Goal: Information Seeking & Learning: Learn about a topic

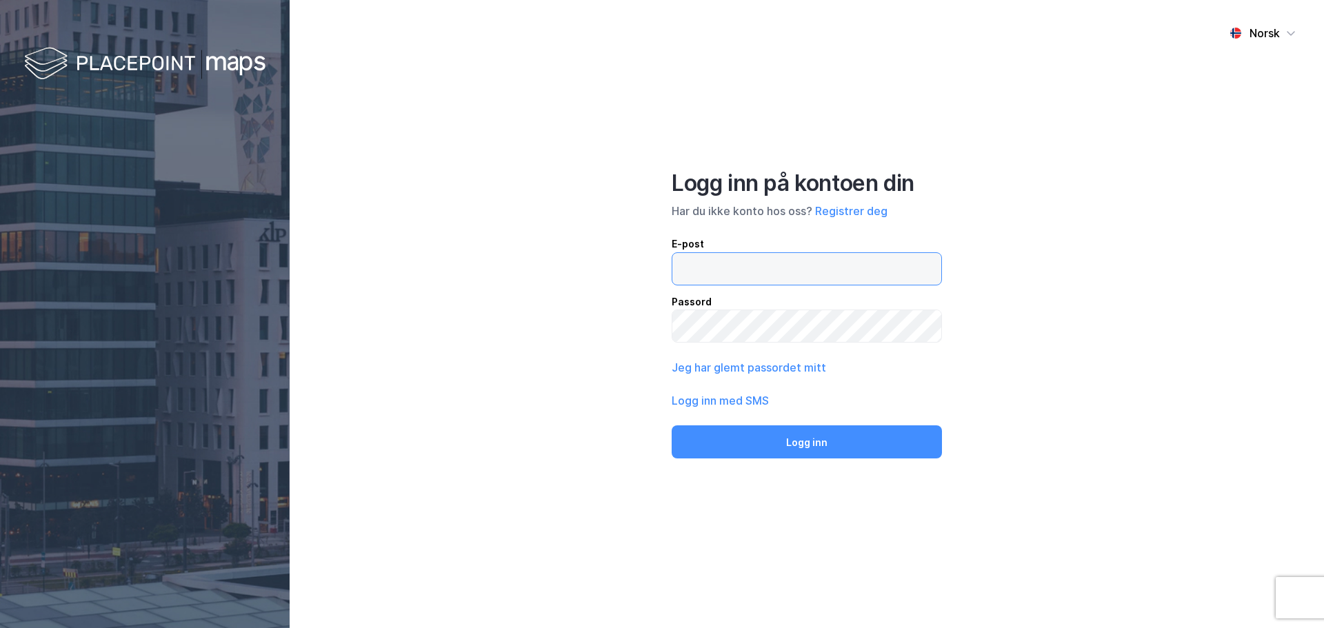
type input "[EMAIL_ADDRESS][DOMAIN_NAME]"
click at [783, 444] on button "Logg inn" at bounding box center [807, 442] width 270 height 33
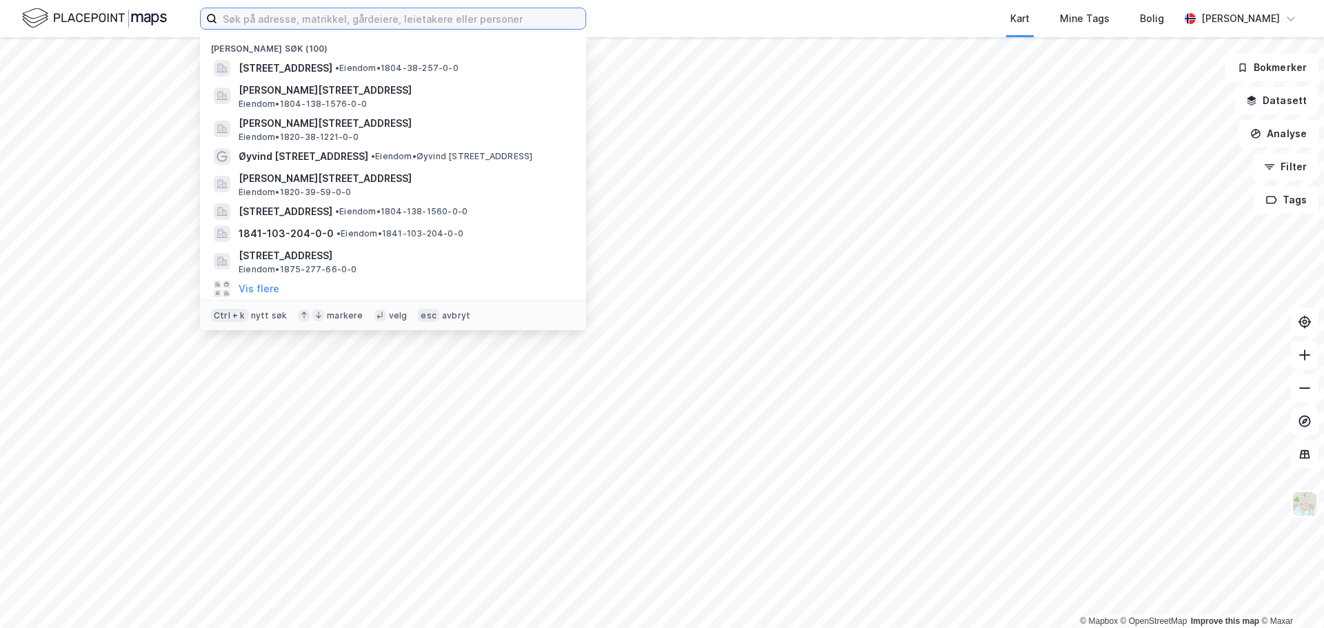
click at [281, 18] on input at bounding box center [401, 18] width 368 height 21
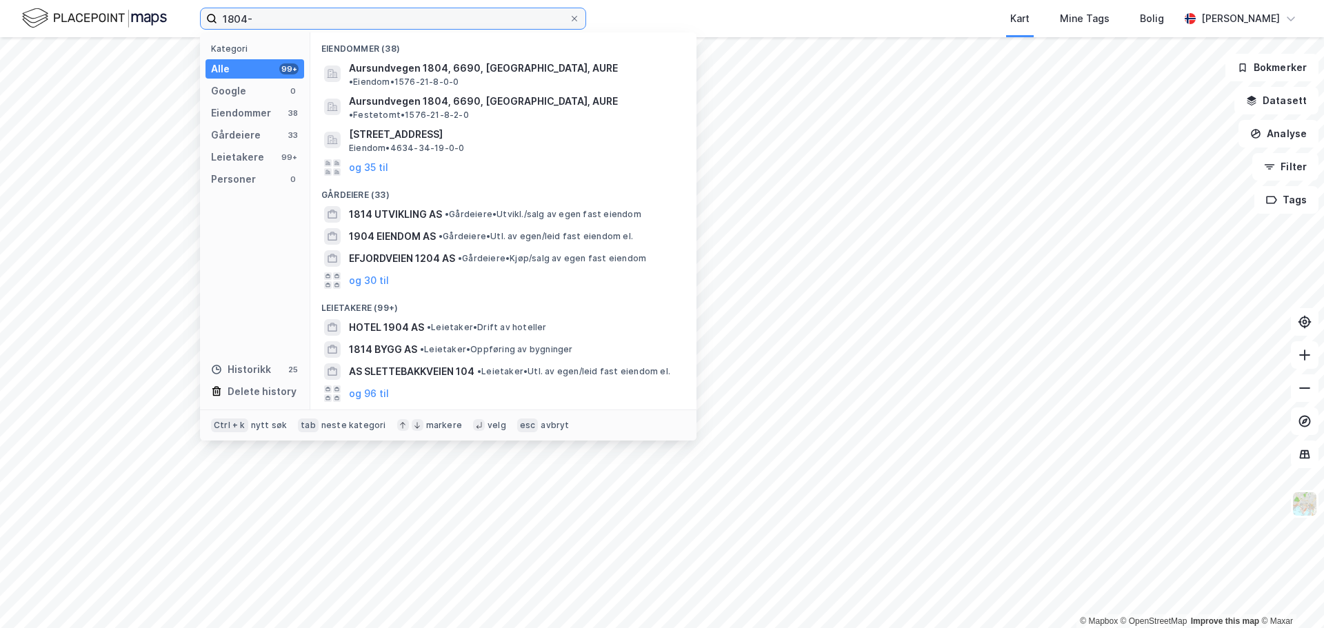
click at [324, 21] on input "1804-" at bounding box center [393, 18] width 352 height 21
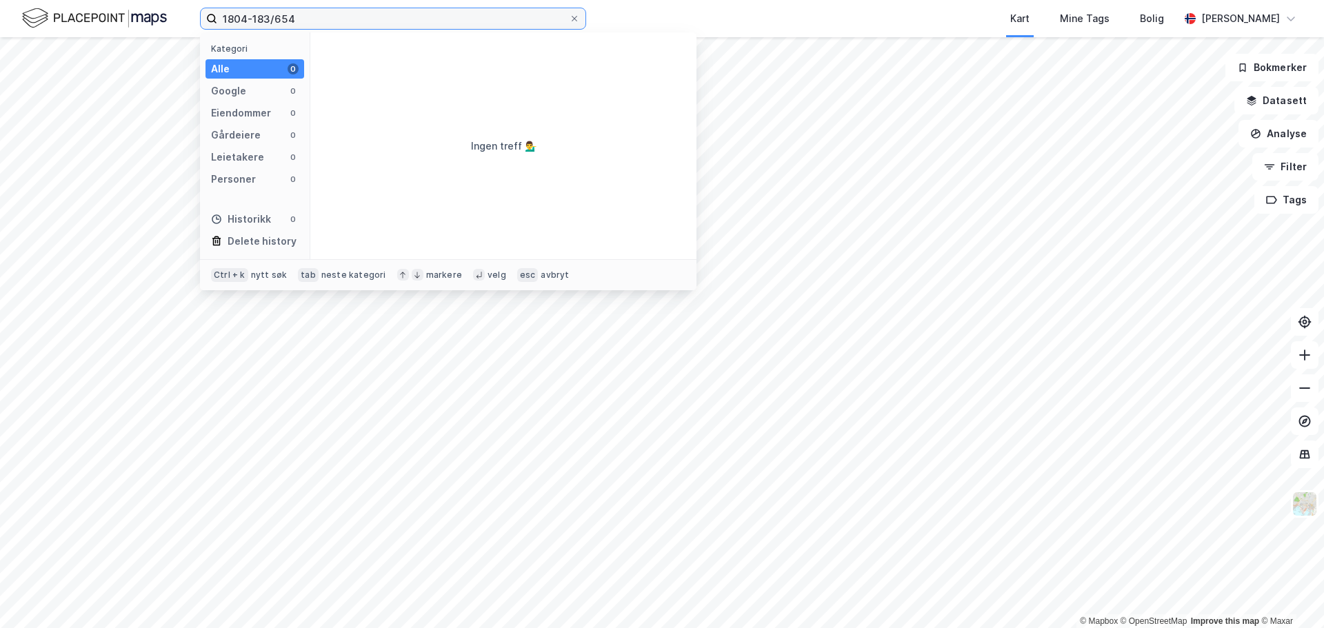
click at [258, 19] on input "1804-183/654" at bounding box center [393, 18] width 352 height 21
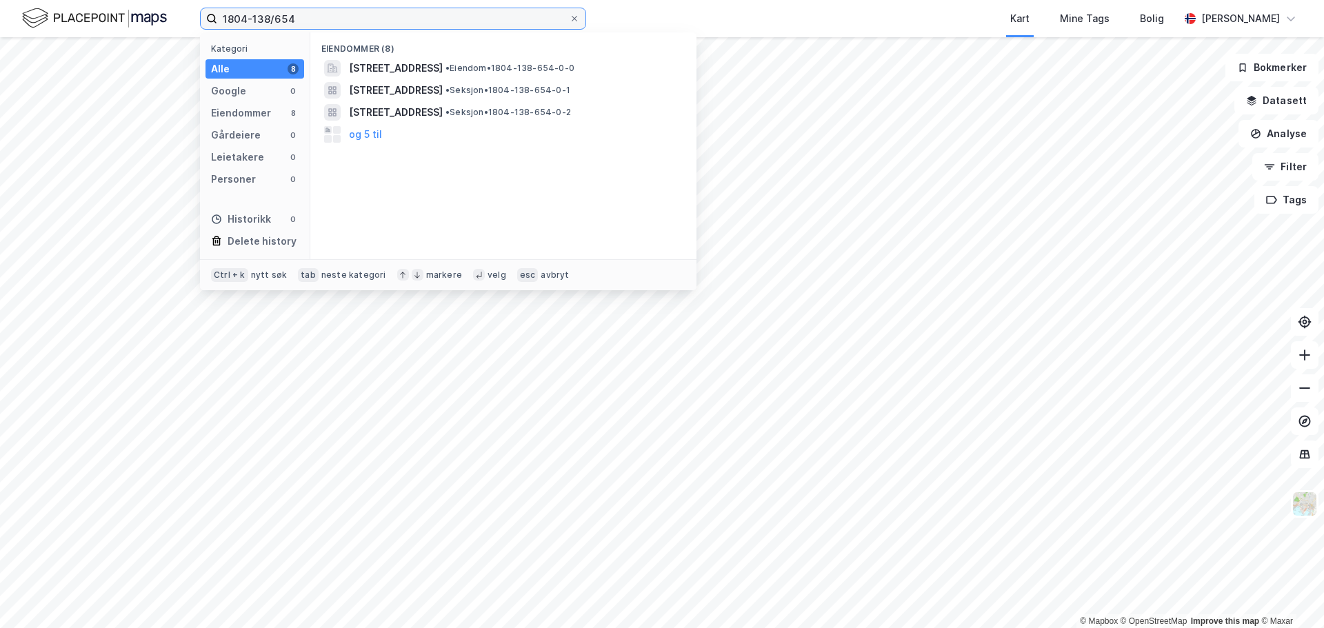
type input "1804-138/654"
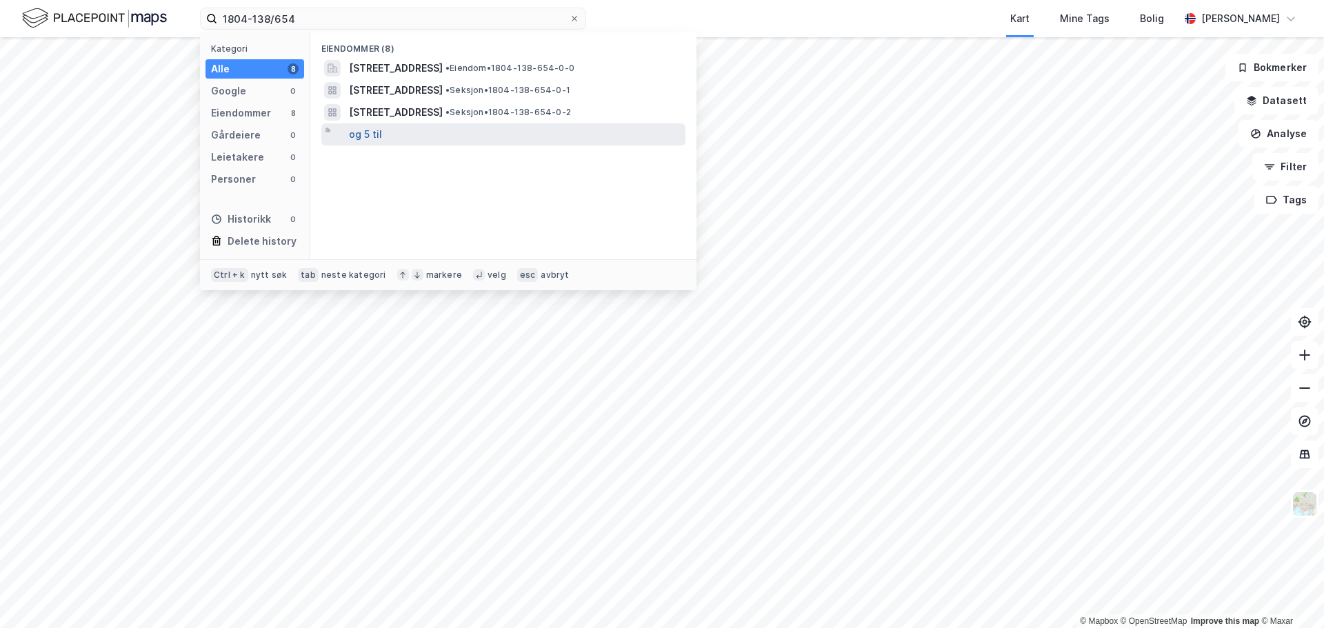
click at [357, 133] on button "og 5 til" at bounding box center [365, 134] width 33 height 17
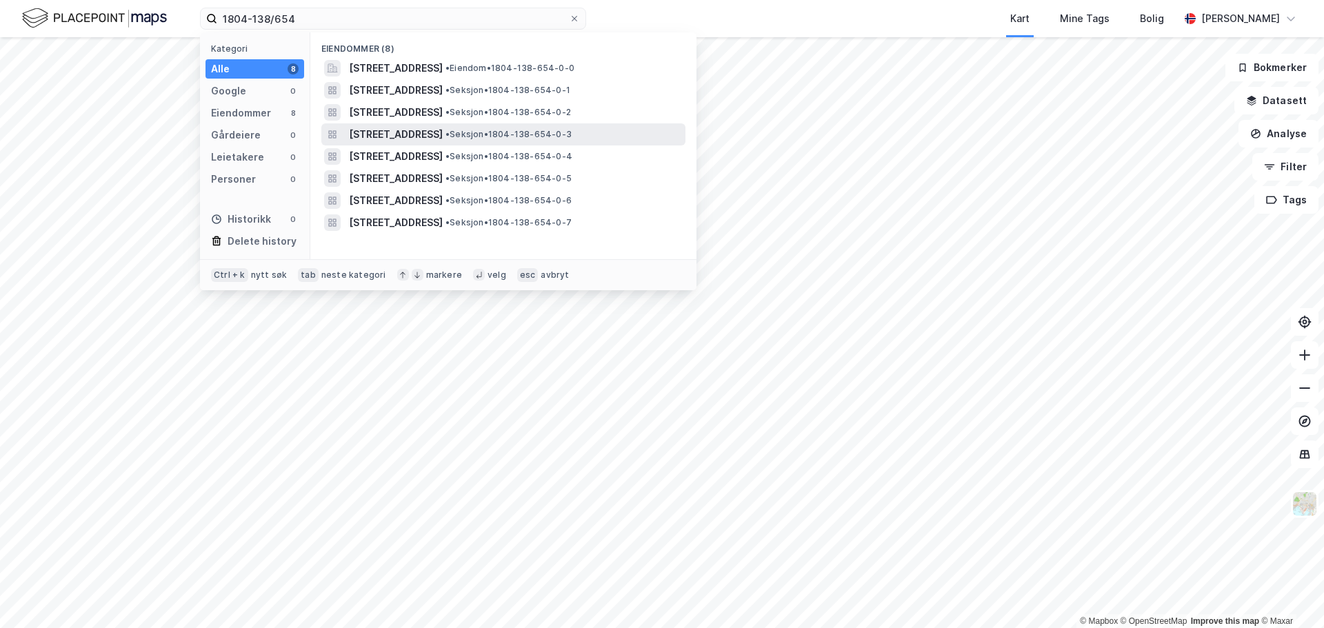
click at [428, 135] on span "[STREET_ADDRESS]" at bounding box center [396, 134] width 94 height 17
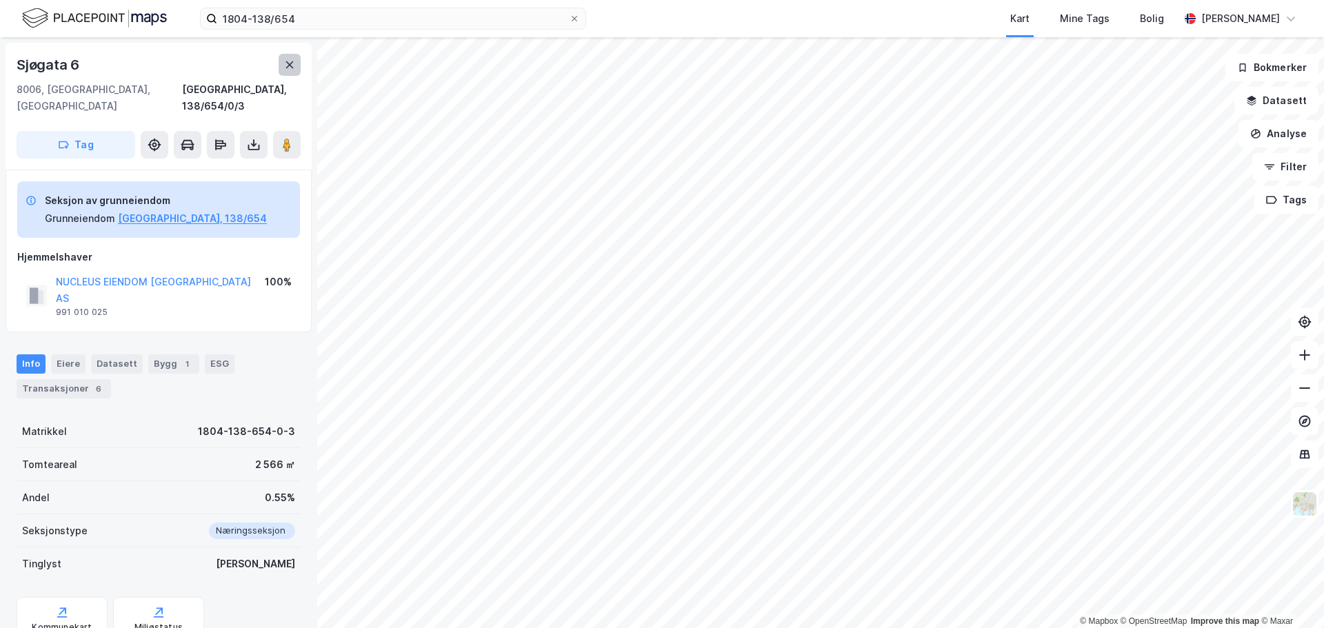
click at [286, 63] on icon at bounding box center [289, 64] width 11 height 11
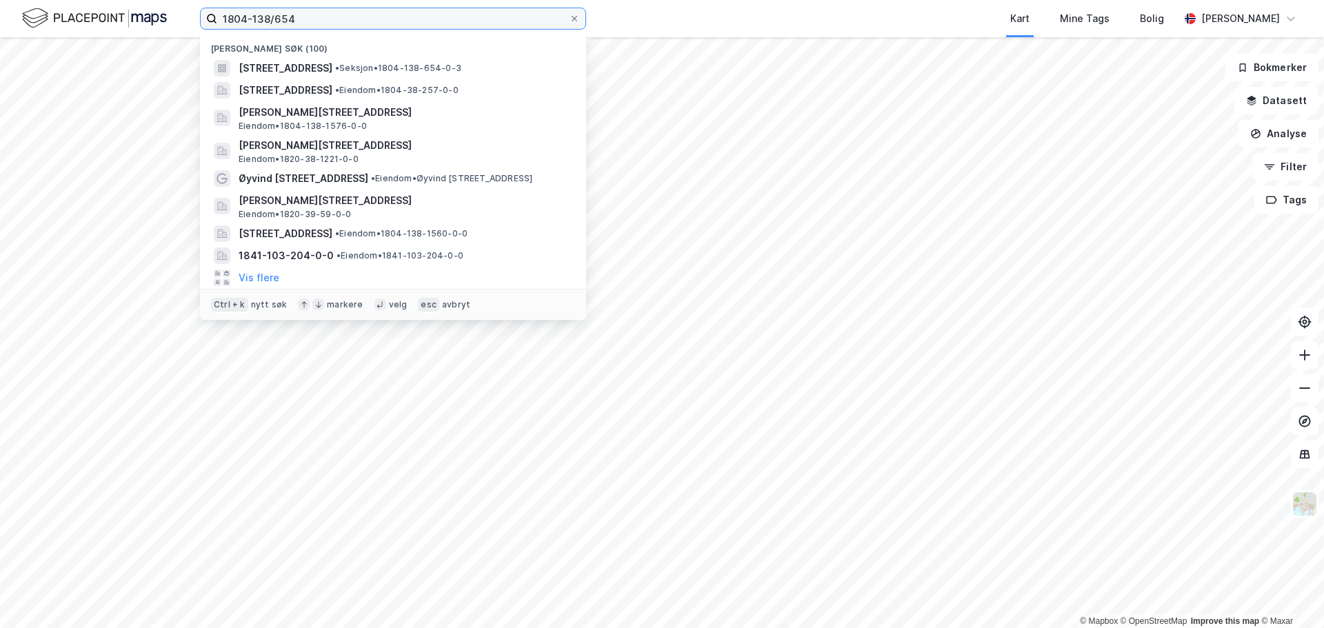
click at [371, 22] on input "1804-138/654" at bounding box center [393, 18] width 352 height 21
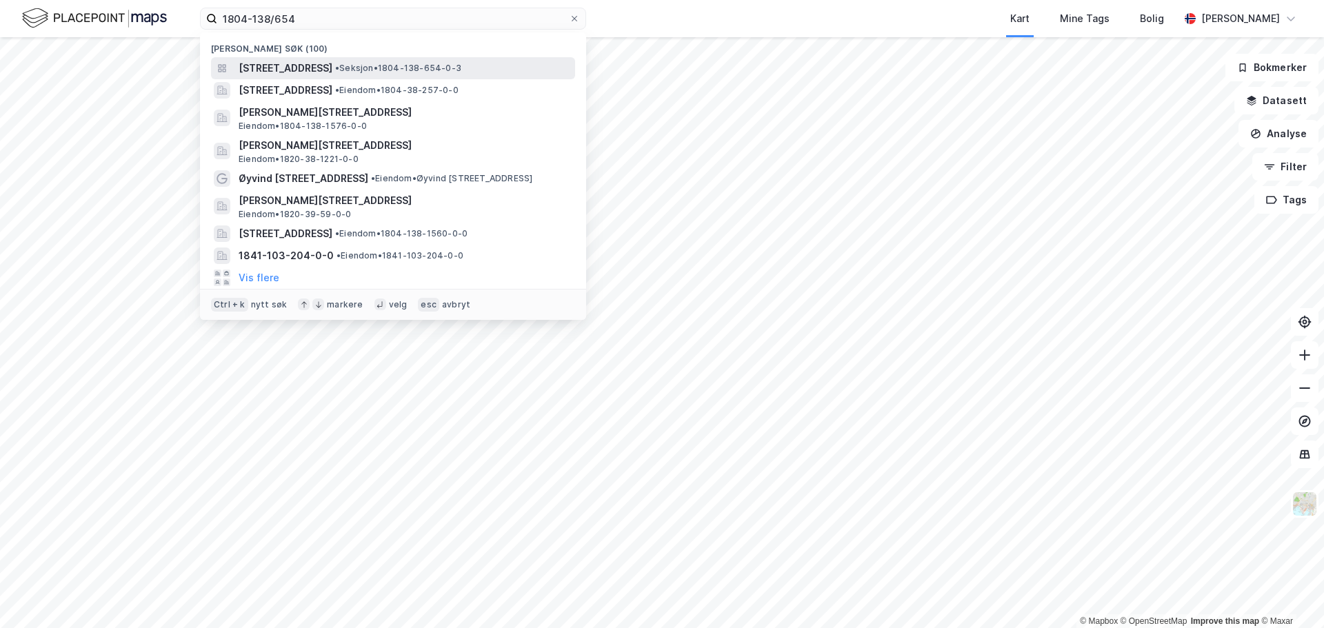
click at [332, 70] on span "[STREET_ADDRESS]" at bounding box center [286, 68] width 94 height 17
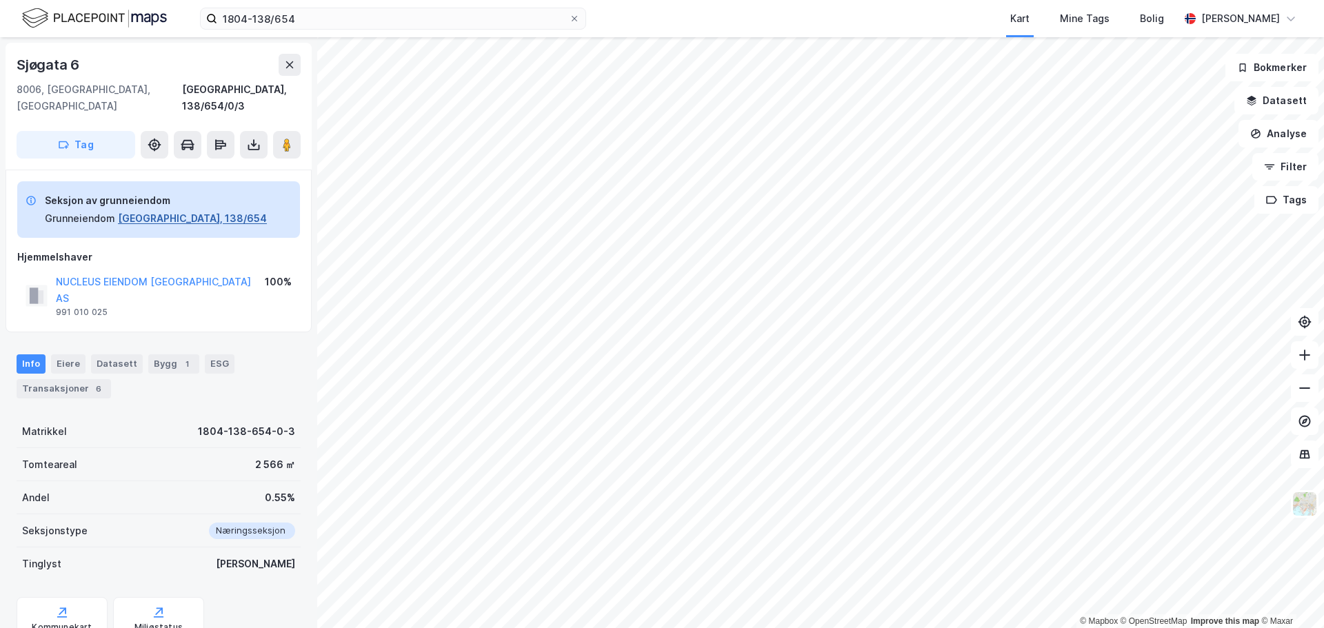
click at [156, 210] on button "[GEOGRAPHIC_DATA], 138/654" at bounding box center [192, 218] width 149 height 17
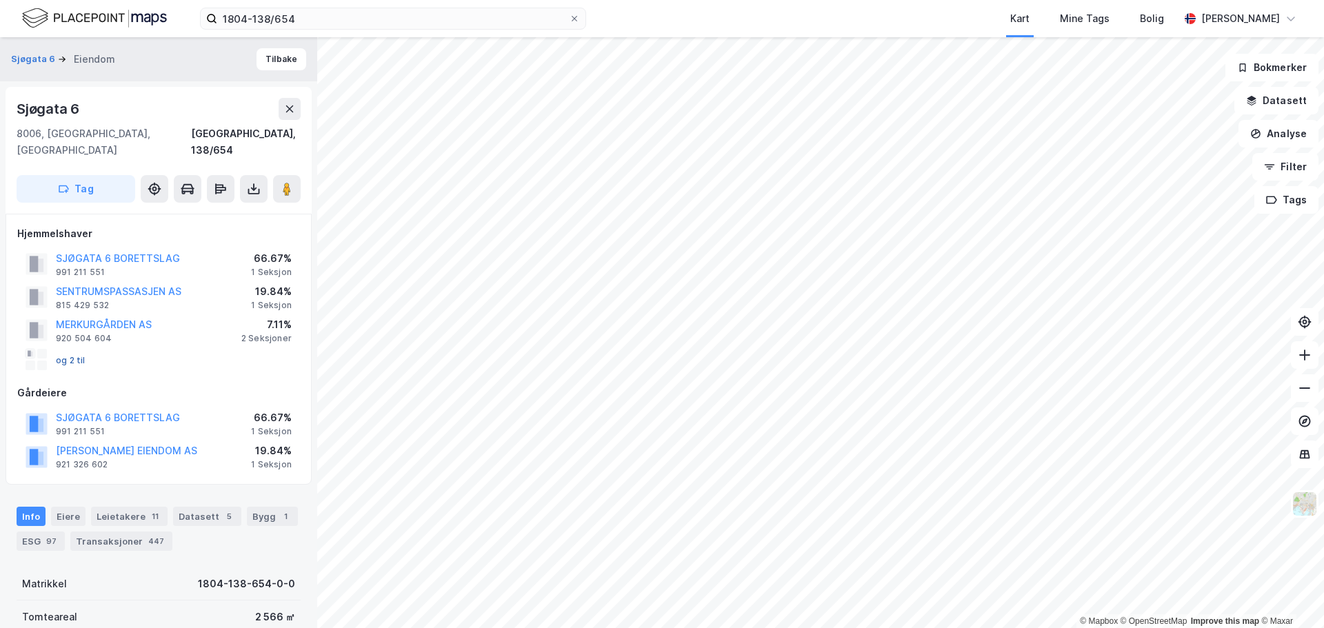
click at [0, 0] on button "og 2 til" at bounding box center [0, 0] width 0 height 0
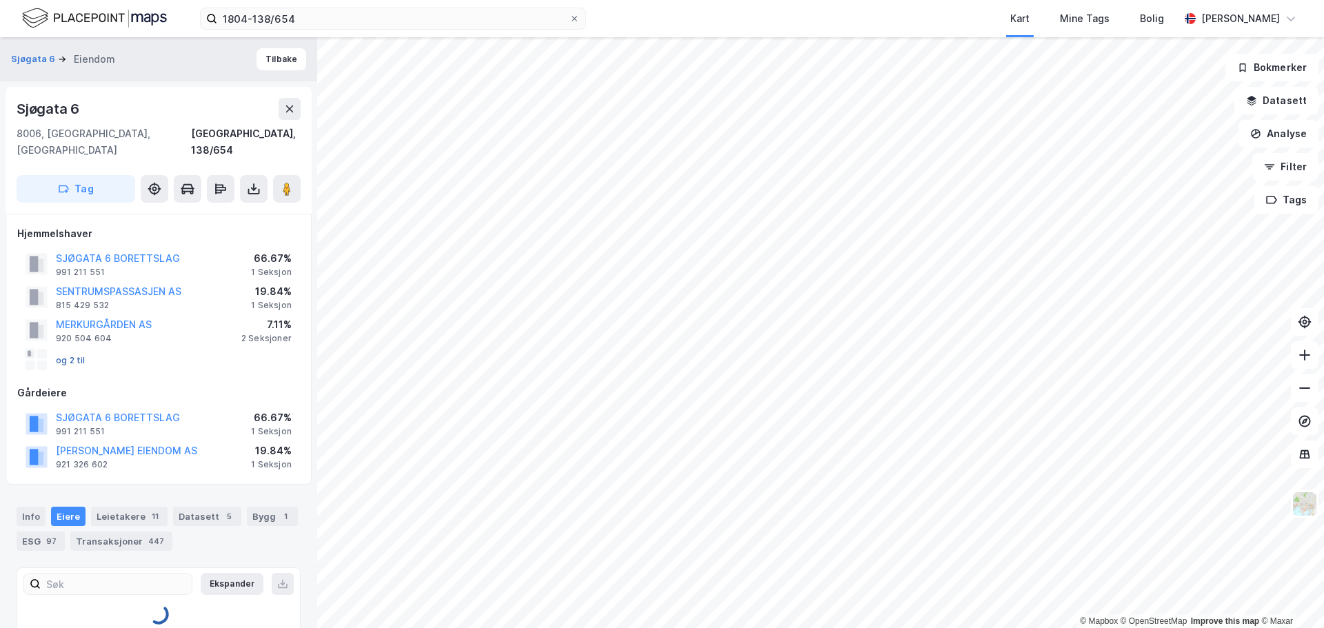
scroll to position [14, 0]
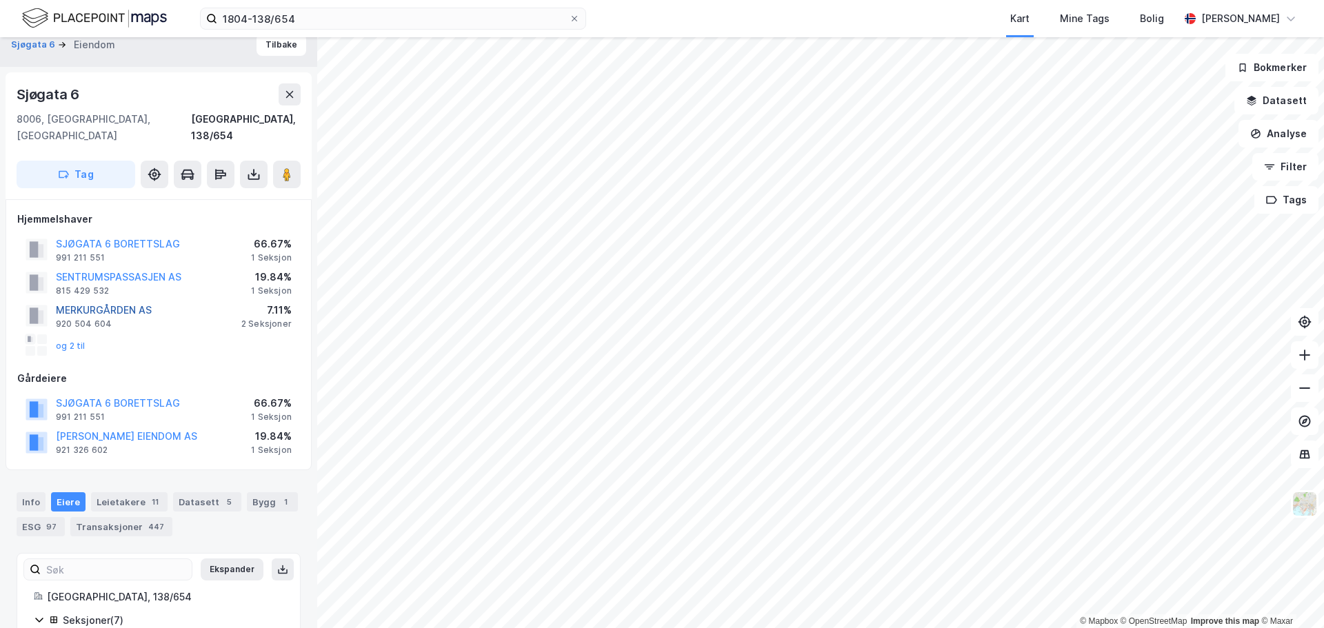
click at [0, 0] on button "MERKURGÅRDEN AS" at bounding box center [0, 0] width 0 height 0
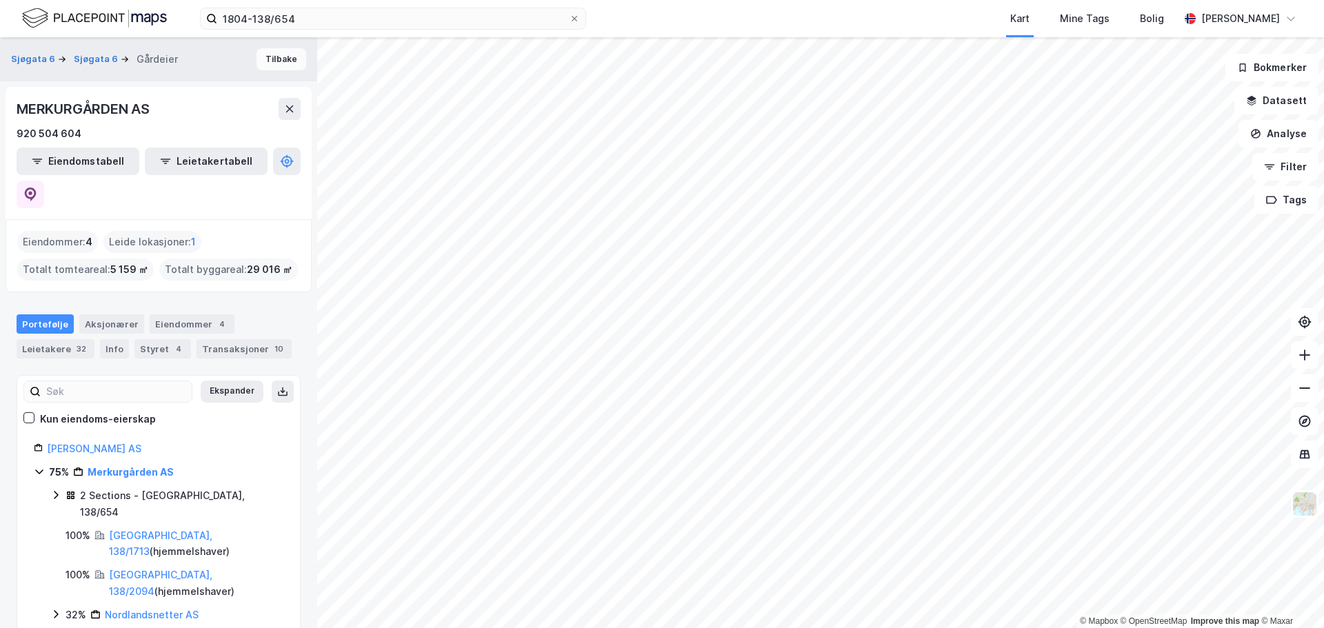
click at [271, 58] on button "Tilbake" at bounding box center [282, 59] width 50 height 22
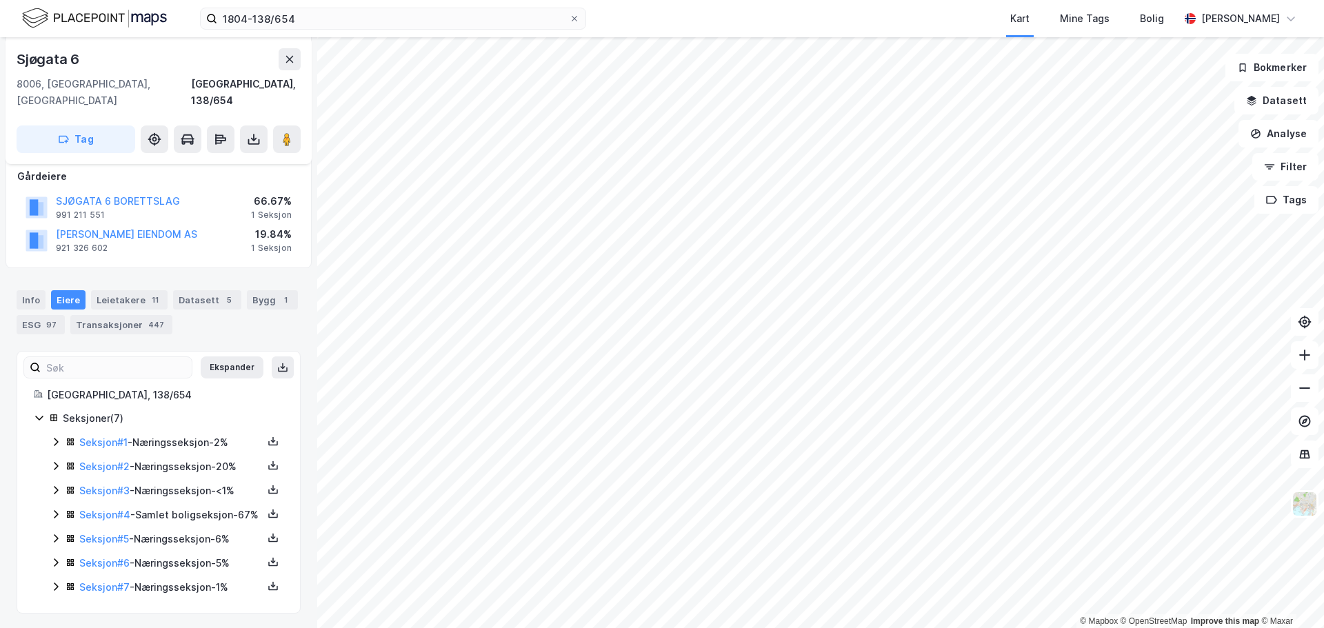
scroll to position [218, 0]
click at [97, 537] on link "Seksjon # 5" at bounding box center [104, 538] width 50 height 12
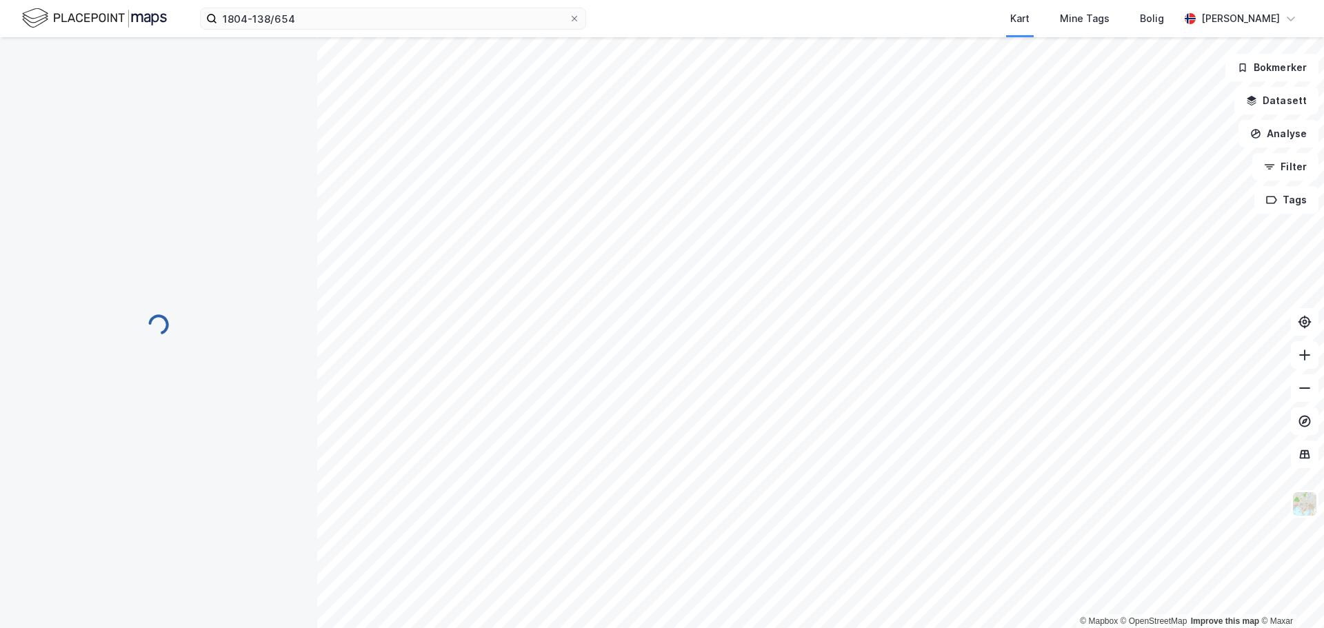
scroll to position [135, 0]
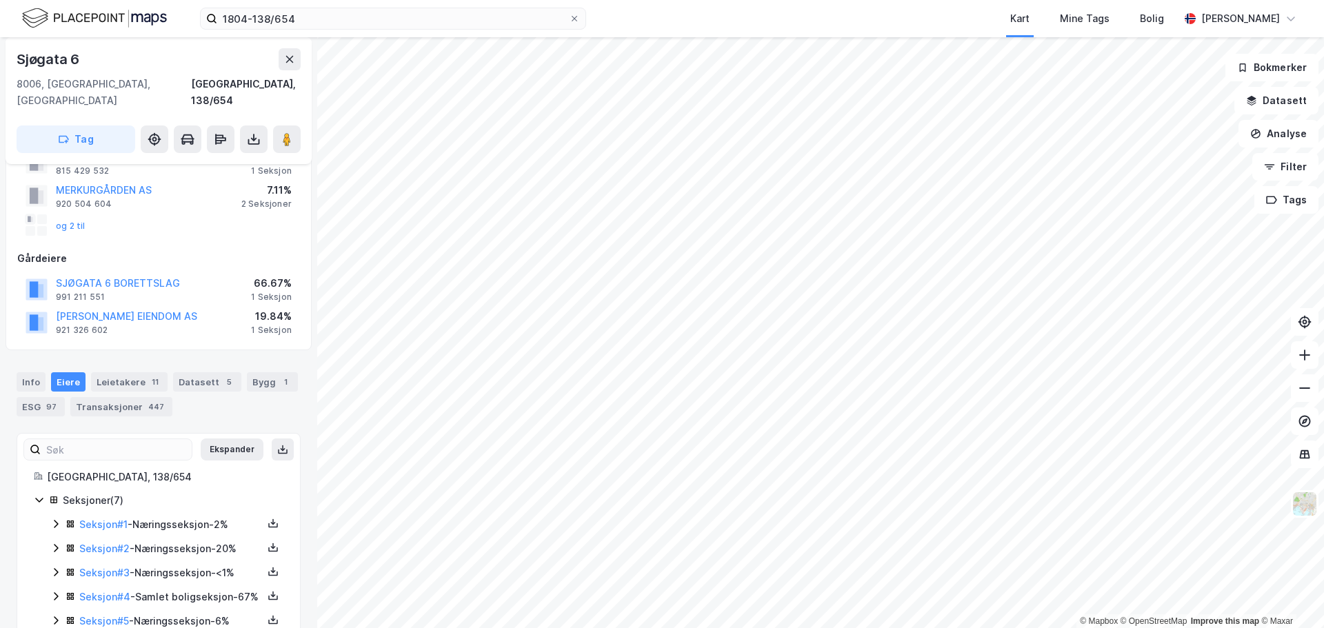
scroll to position [218, 0]
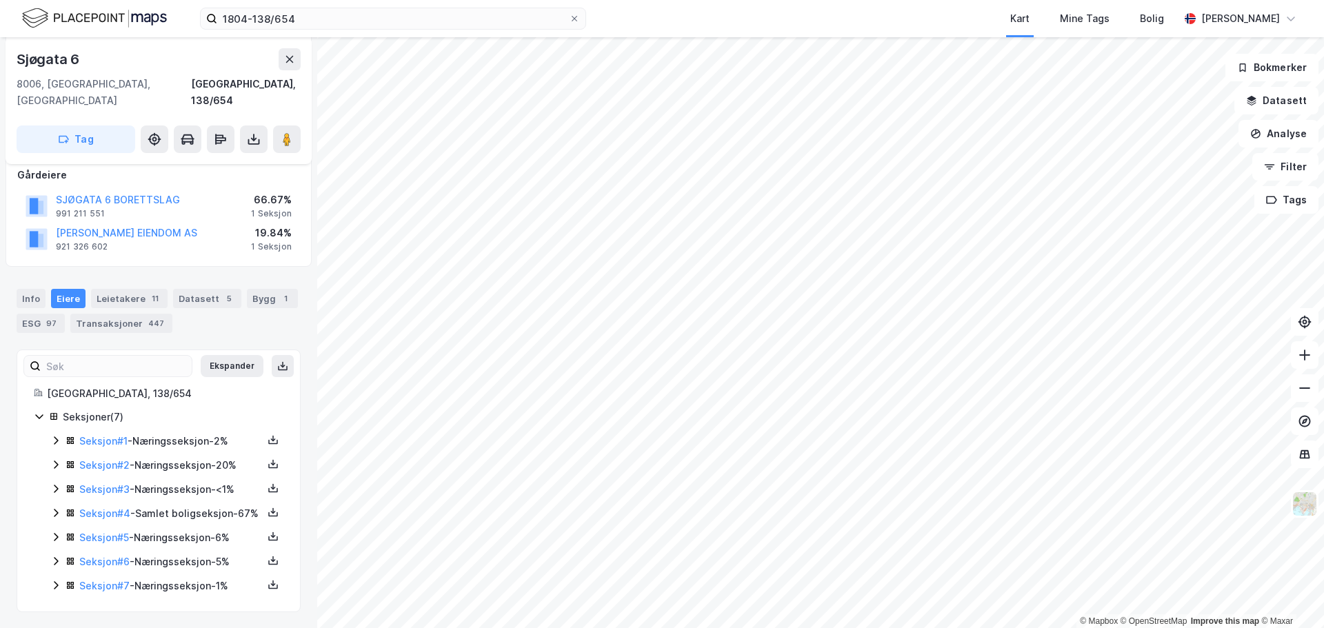
click at [170, 559] on div "Seksjon # 6 - Næringsseksjon - 5%" at bounding box center [170, 562] width 183 height 17
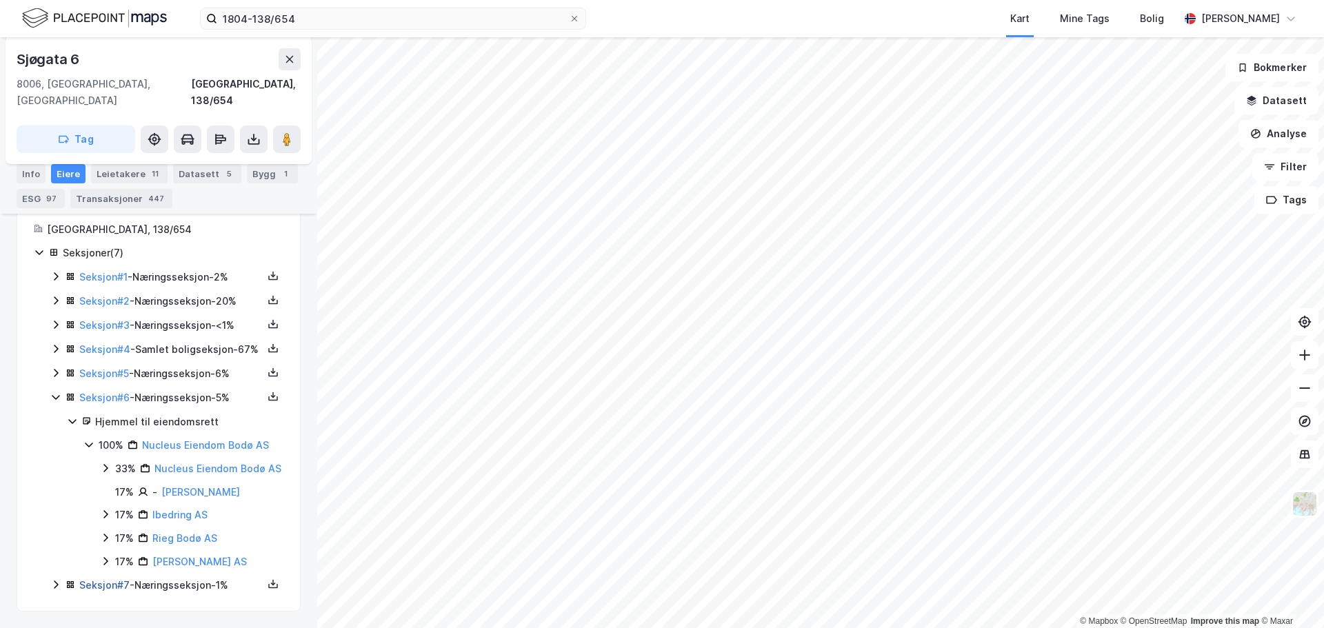
click at [103, 588] on link "Seksjon # 7" at bounding box center [104, 585] width 50 height 12
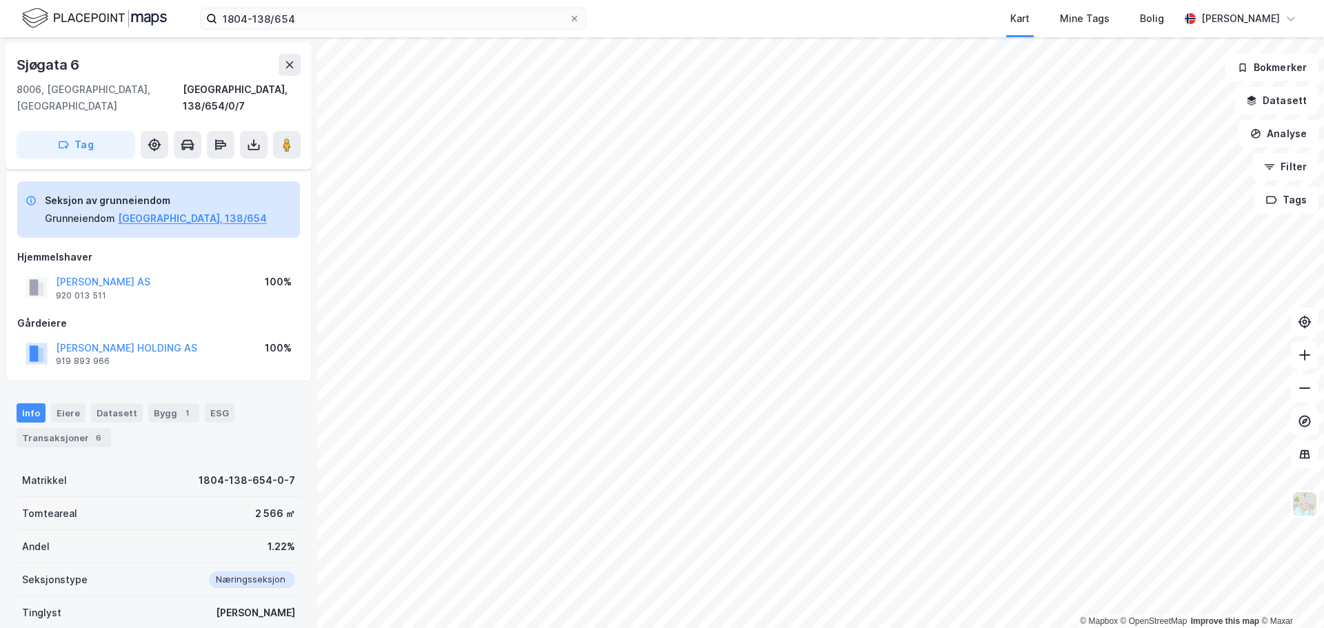
scroll to position [135, 0]
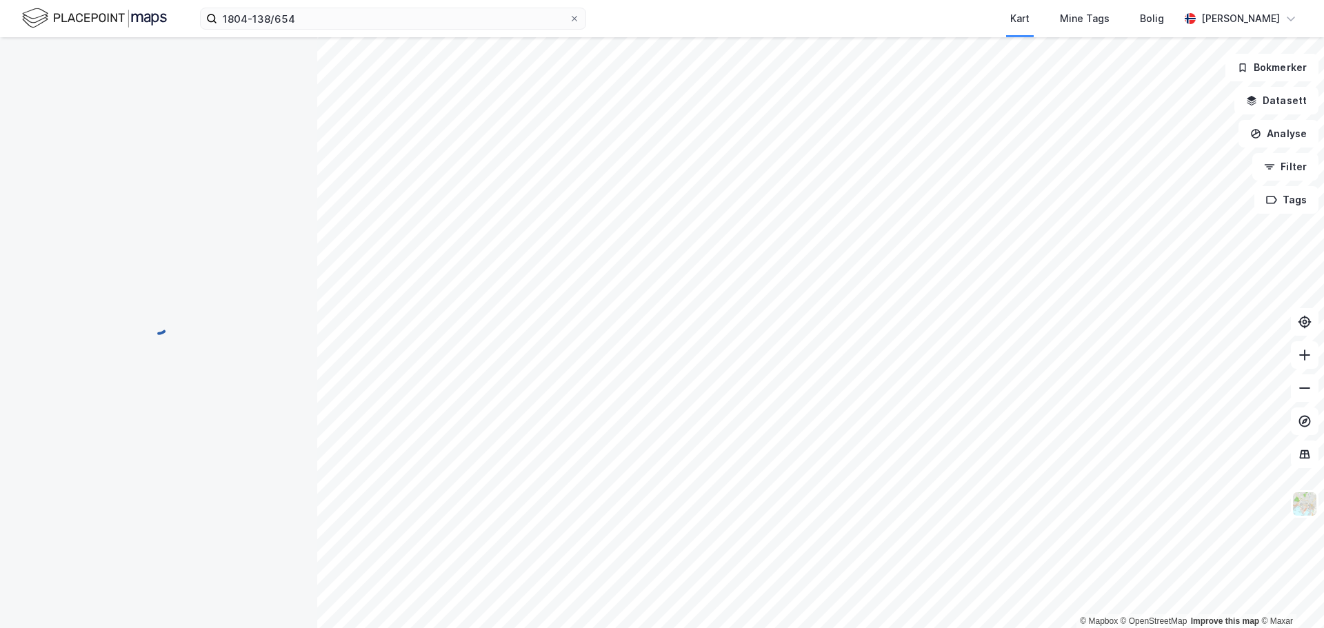
scroll to position [135, 0]
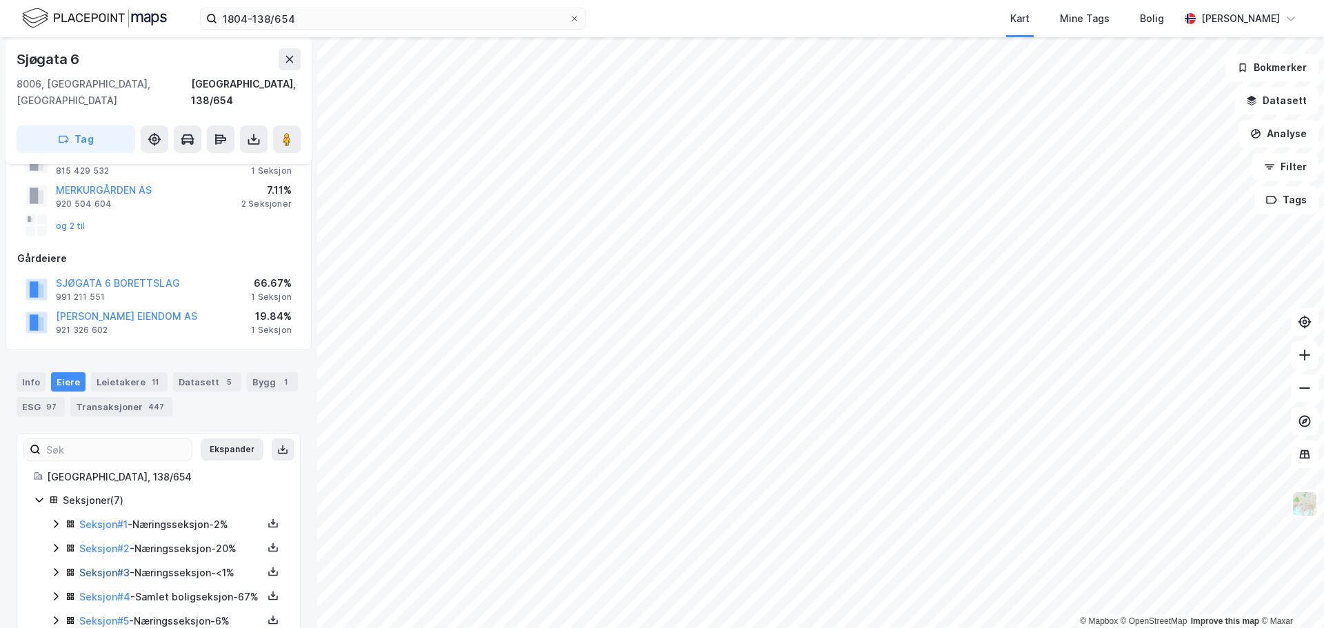
click at [102, 567] on link "Seksjon # 3" at bounding box center [104, 573] width 50 height 12
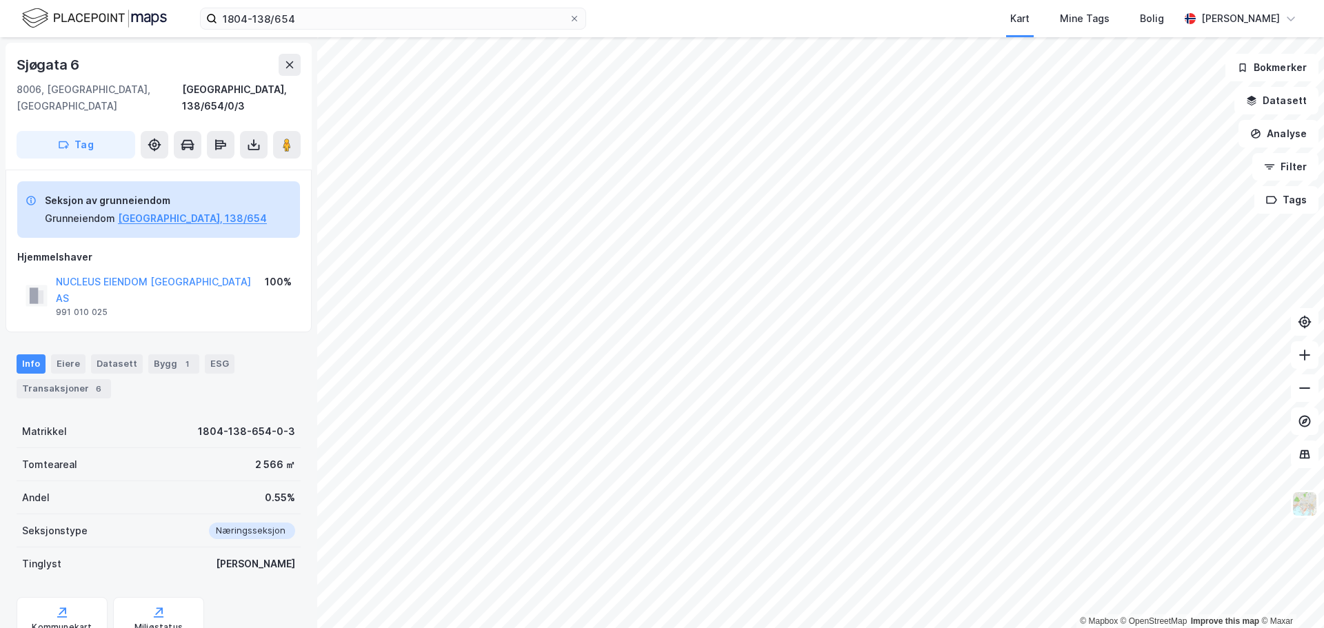
scroll to position [25, 0]
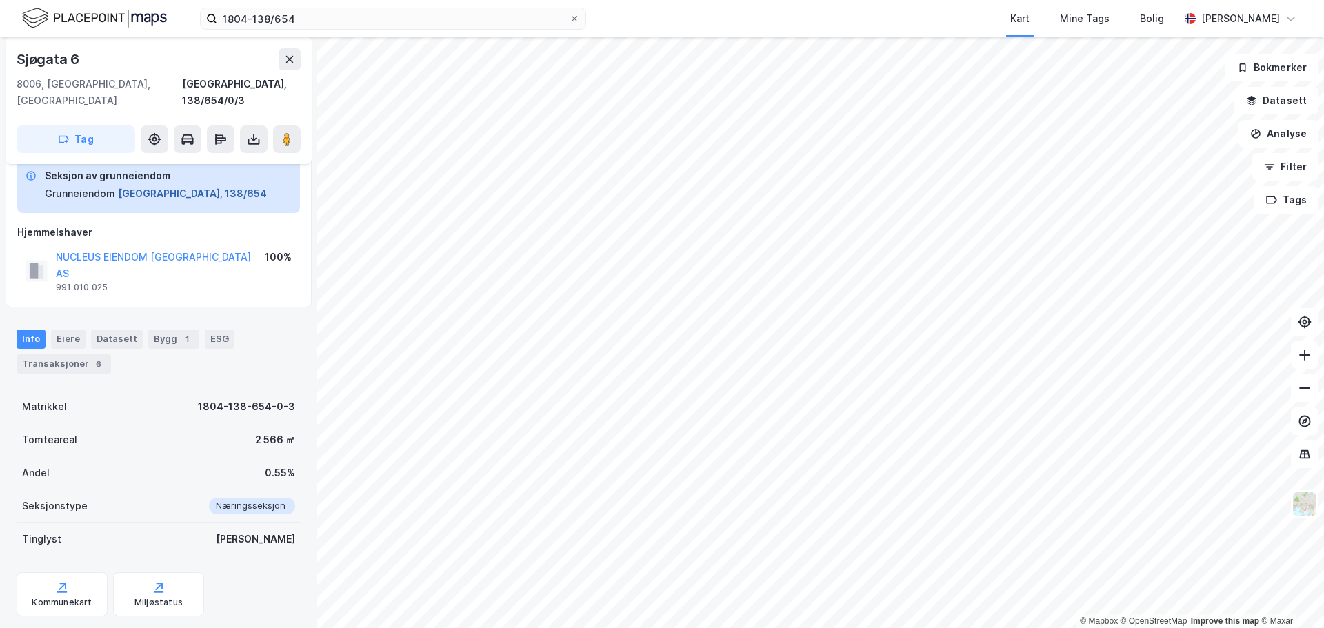
click at [155, 186] on button "[GEOGRAPHIC_DATA], 138/654" at bounding box center [192, 194] width 149 height 17
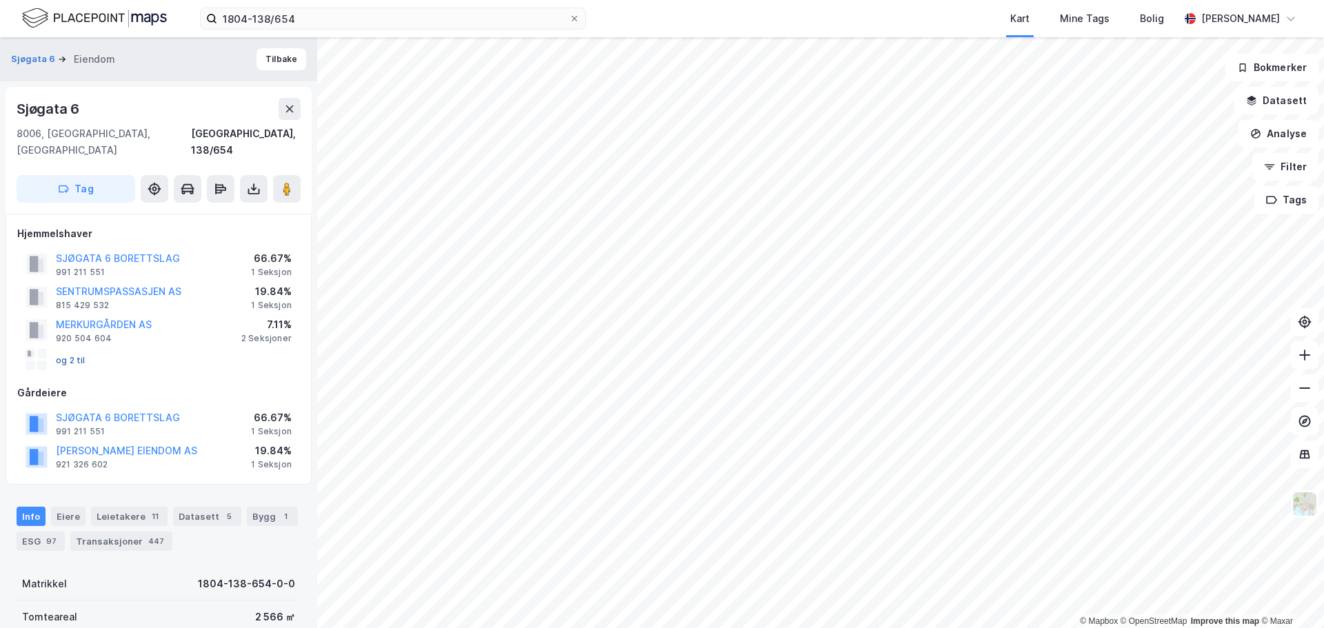
click at [0, 0] on button "og 2 til" at bounding box center [0, 0] width 0 height 0
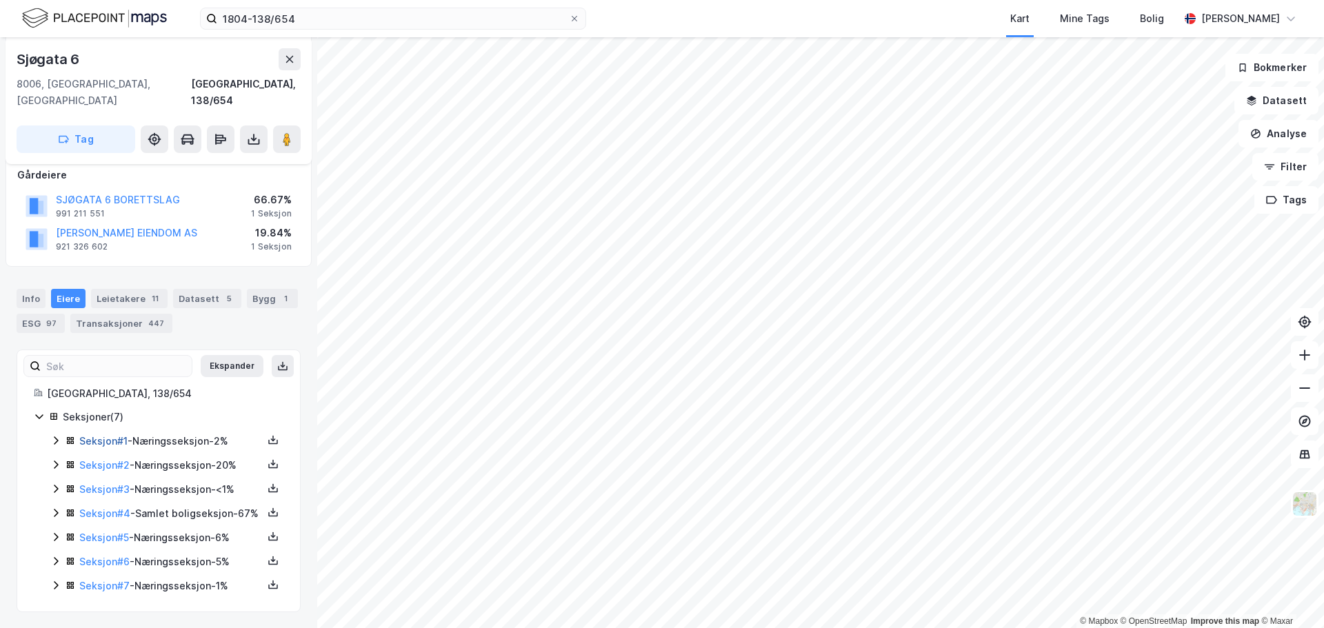
click at [101, 435] on link "Seksjon # 1" at bounding box center [103, 441] width 48 height 12
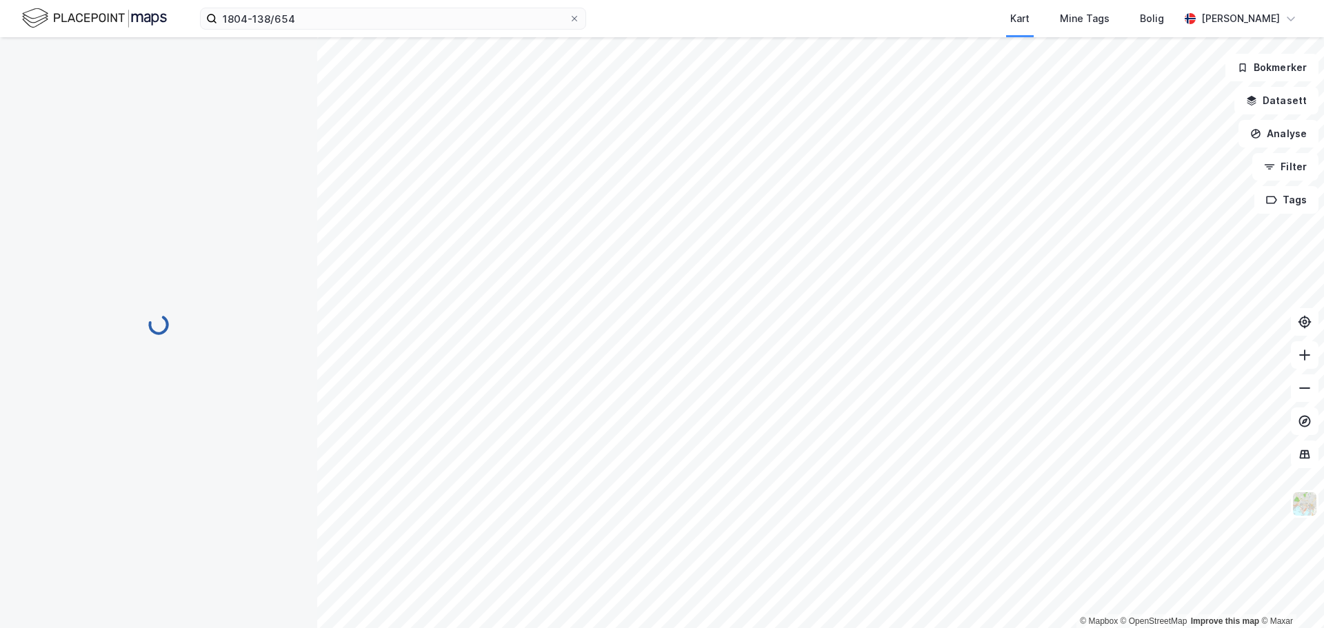
scroll to position [135, 0]
